Goal: Task Accomplishment & Management: Use online tool/utility

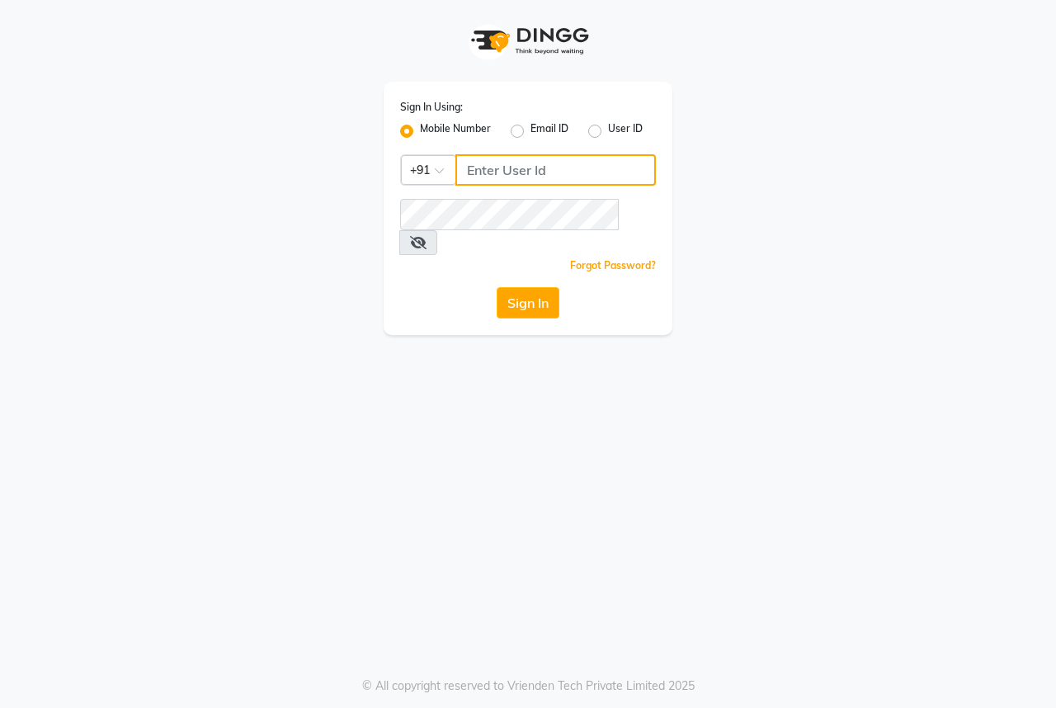
click at [506, 178] on input "Username" at bounding box center [555, 169] width 200 height 31
type input "9493939190"
click at [535, 287] on button "Sign In" at bounding box center [528, 302] width 63 height 31
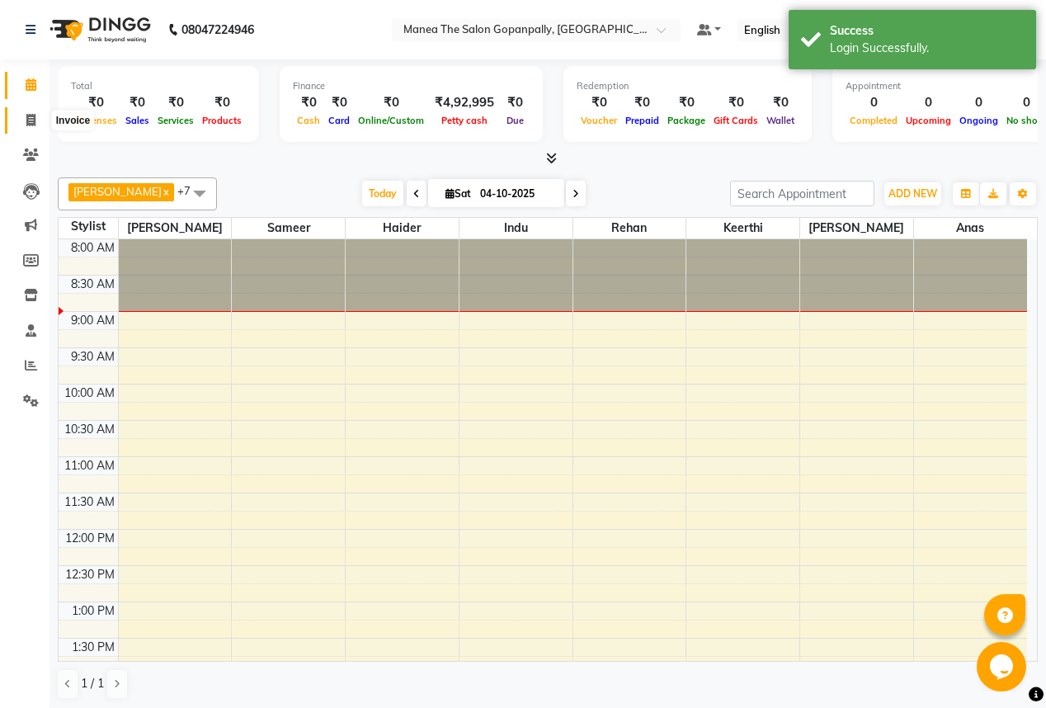
click at [26, 119] on icon at bounding box center [30, 120] width 9 height 12
select select "7027"
select select "service"
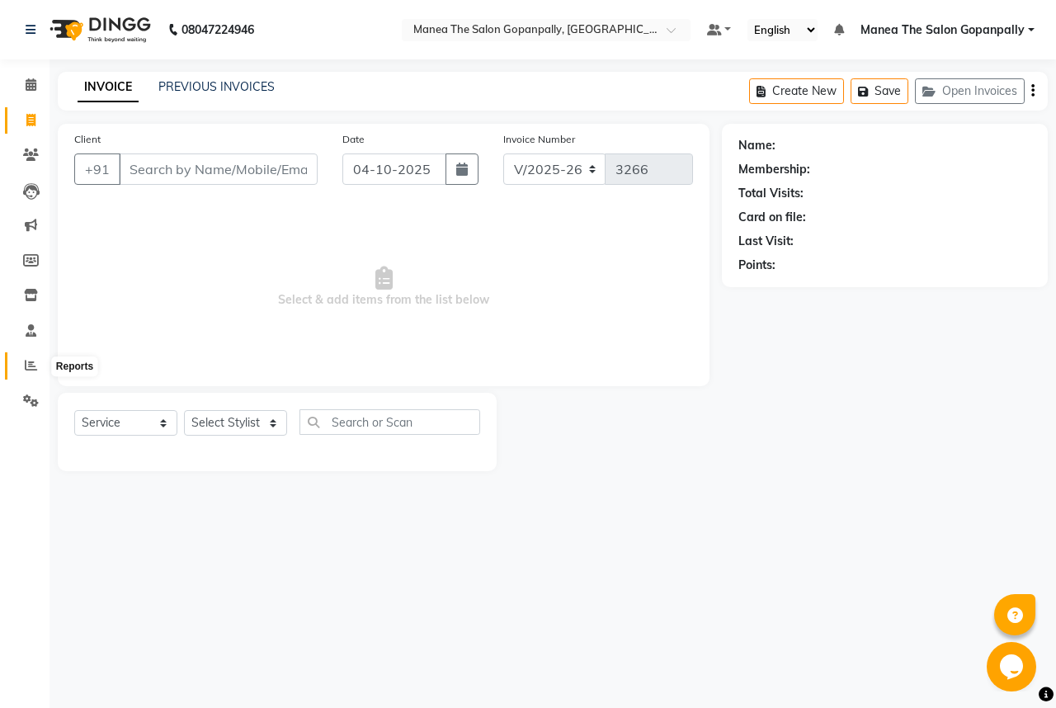
click at [26, 364] on icon at bounding box center [31, 365] width 12 height 12
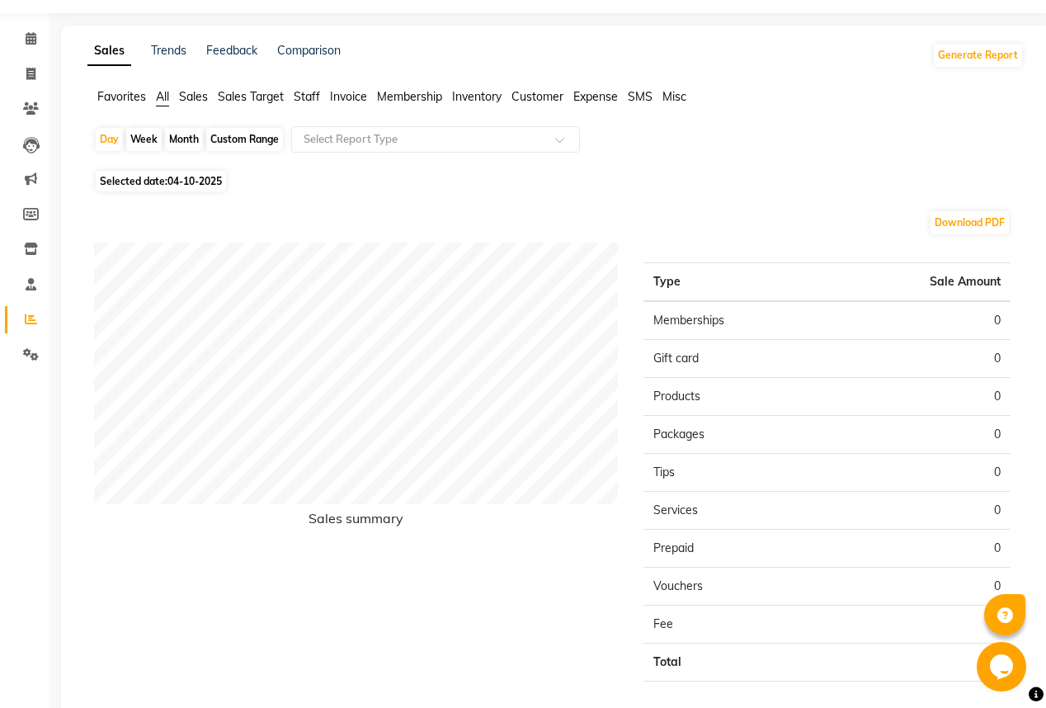
scroll to position [66, 0]
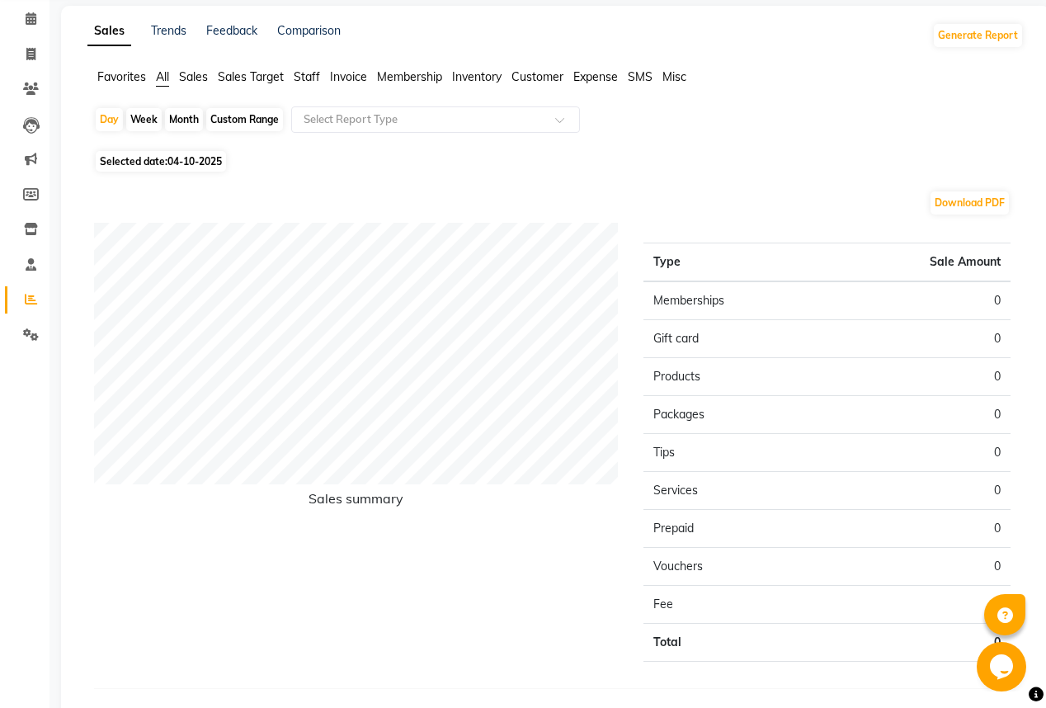
click at [175, 117] on div "Month" at bounding box center [184, 119] width 38 height 23
select select "10"
select select "2025"
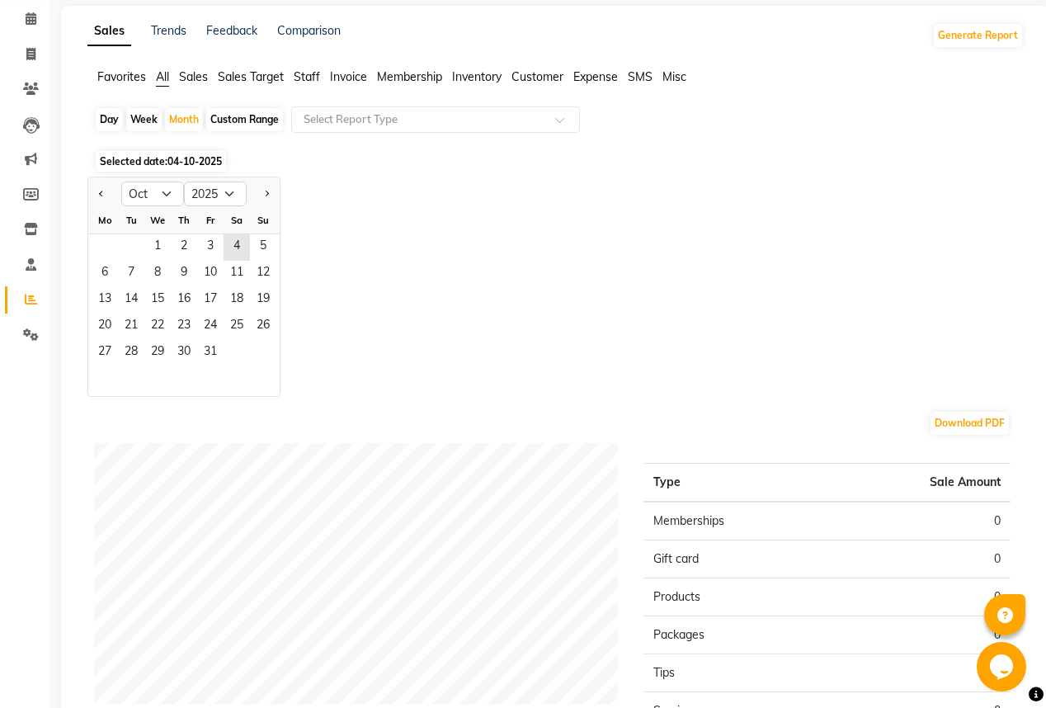
click at [158, 233] on div "We" at bounding box center [157, 220] width 26 height 26
click at [153, 245] on span "1" at bounding box center [157, 247] width 26 height 26
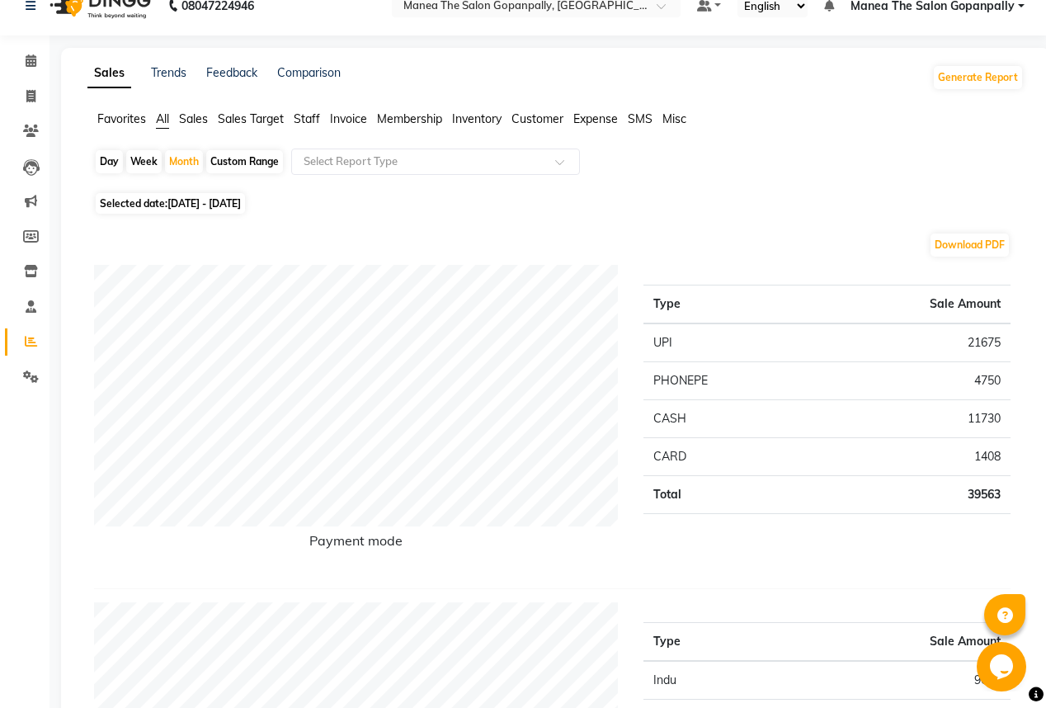
scroll to position [0, 0]
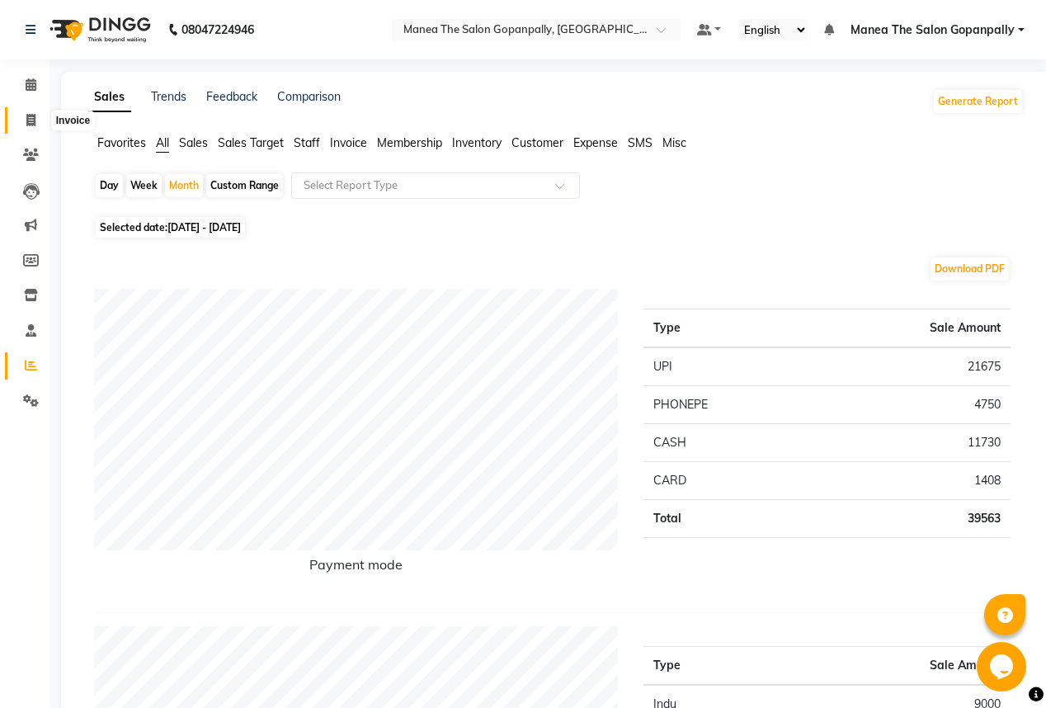
click at [23, 119] on span at bounding box center [30, 120] width 29 height 19
select select "service"
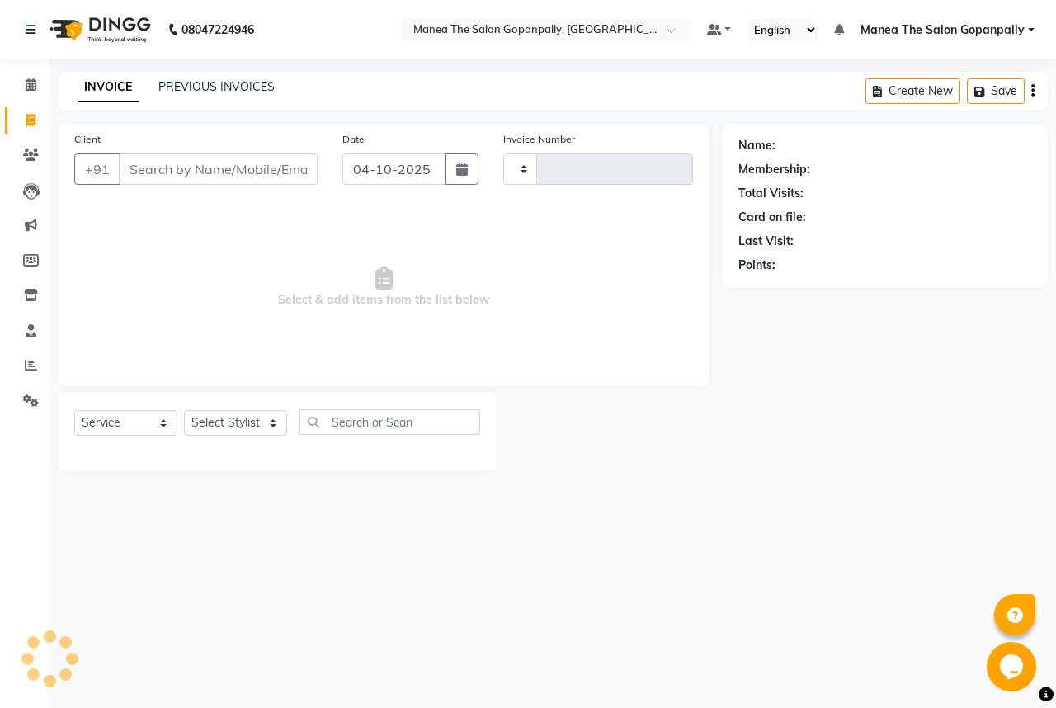
type input "3266"
select select "7027"
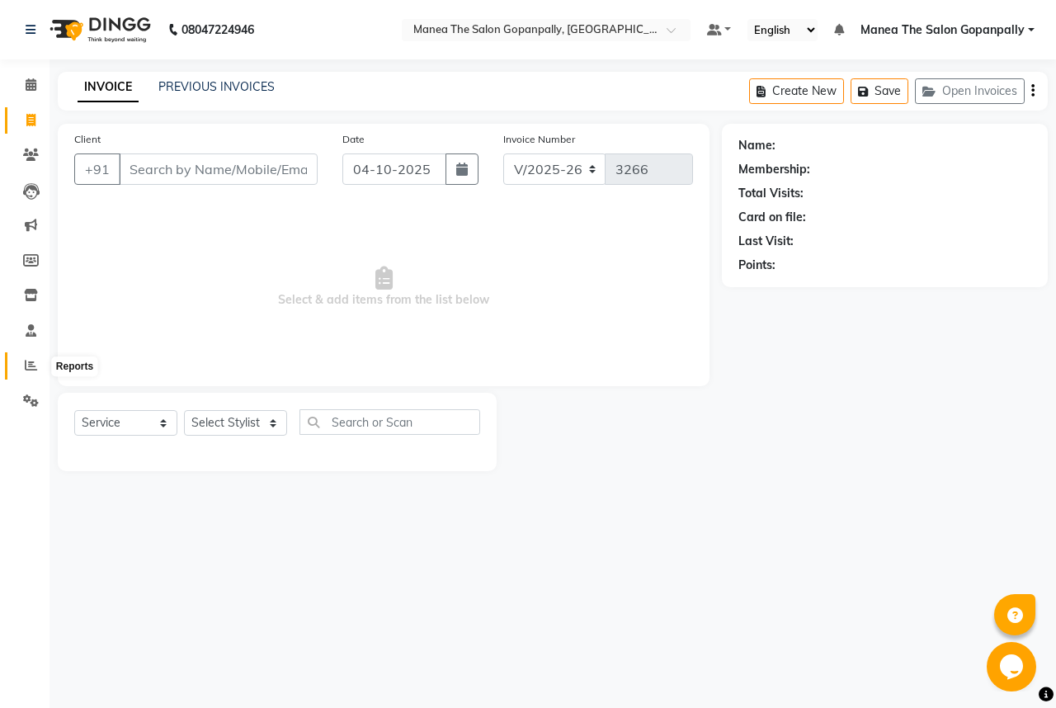
click at [26, 367] on icon at bounding box center [31, 365] width 12 height 12
